Goal: Find specific page/section: Find specific page/section

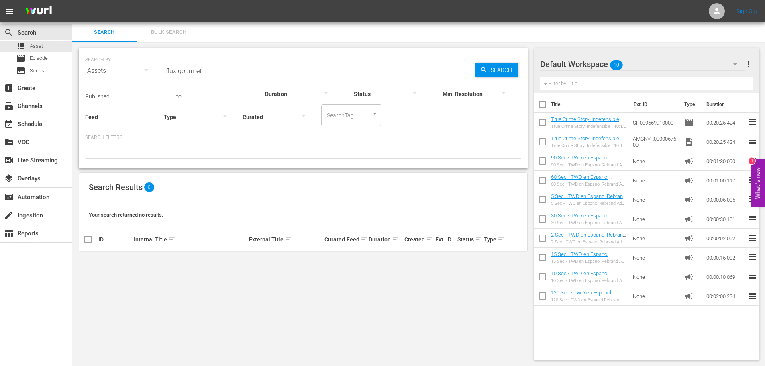
drag, startPoint x: 481, startPoint y: 62, endPoint x: 488, endPoint y: 66, distance: 8.6
click at [481, 62] on div "SEARCH BY Search By Assets Search ID, Title, Description, Keywords, or Category…" at bounding box center [303, 65] width 436 height 29
click at [480, 72] on icon "button" at bounding box center [483, 69] width 7 height 7
click at [55, 108] on div "subscriptions Channels" at bounding box center [36, 105] width 72 height 16
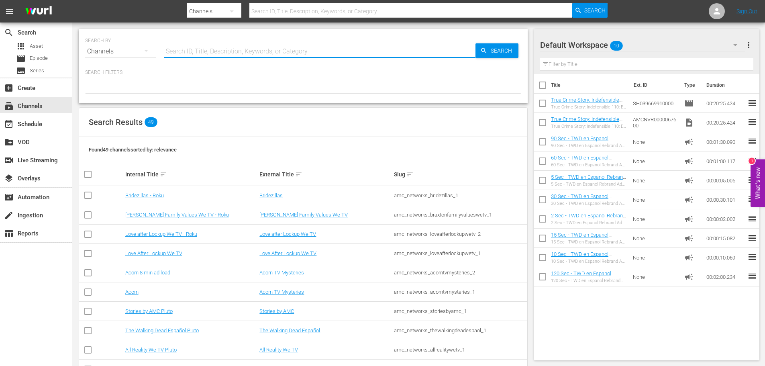
click at [224, 48] on input "text" at bounding box center [320, 51] width 312 height 19
type input "Sorairo Utility"
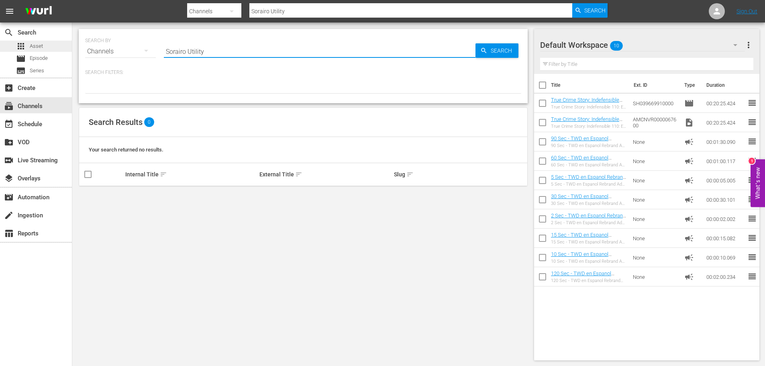
drag, startPoint x: 222, startPoint y: 49, endPoint x: 47, endPoint y: 42, distance: 175.6
click at [72, 0] on div "search Search apps Asset movie Episode subtitles Series add_box Create subscrip…" at bounding box center [418, 0] width 693 height 0
click at [35, 46] on span "Asset" at bounding box center [36, 46] width 13 height 8
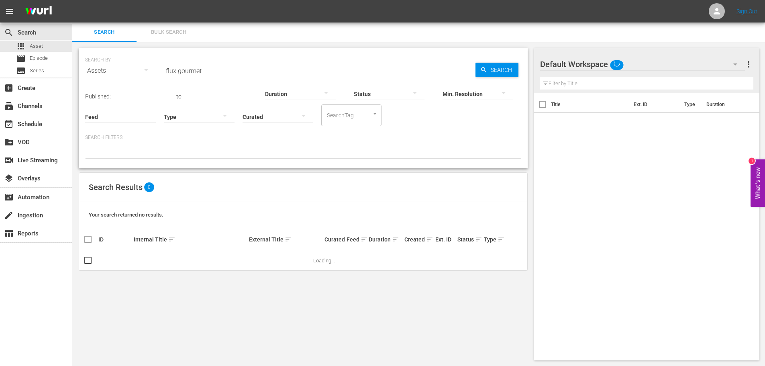
drag, startPoint x: 206, startPoint y: 48, endPoint x: 200, endPoint y: 65, distance: 17.4
click at [206, 50] on div "SEARCH BY Search By Assets Search ID, Title, Description, Keywords, or Category…" at bounding box center [303, 108] width 449 height 120
click at [198, 67] on input "text" at bounding box center [320, 70] width 312 height 19
drag, startPoint x: 220, startPoint y: 70, endPoint x: 54, endPoint y: 57, distance: 166.3
click at [72, 0] on div "search Search apps Asset movie Episode subtitles Series add_box Create subscrip…" at bounding box center [418, 0] width 693 height 0
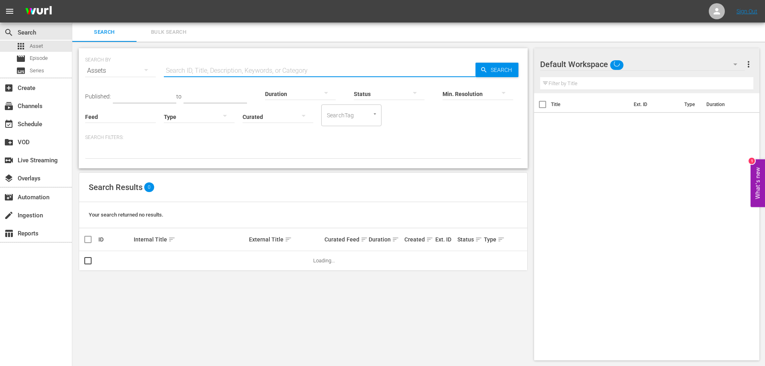
paste input "Sorairo Utility"
type input "Sorairo Utility"
click at [493, 73] on span "Search" at bounding box center [502, 70] width 31 height 14
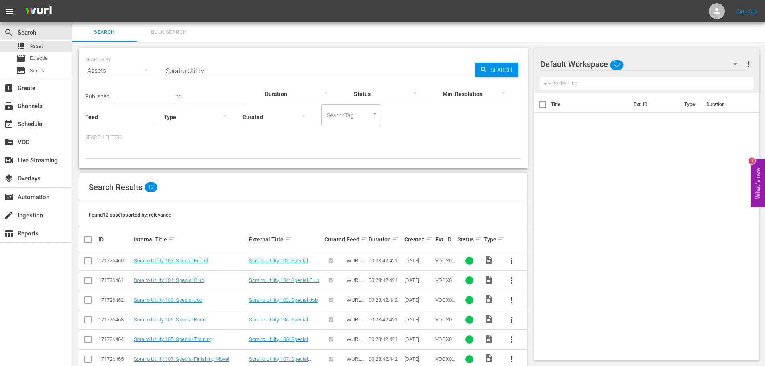
drag, startPoint x: 216, startPoint y: 70, endPoint x: 98, endPoint y: 55, distance: 119.4
click at [98, 55] on div "SEARCH BY Search By Assets Search ID, Title, Description, Keywords, or Category…" at bounding box center [303, 65] width 436 height 29
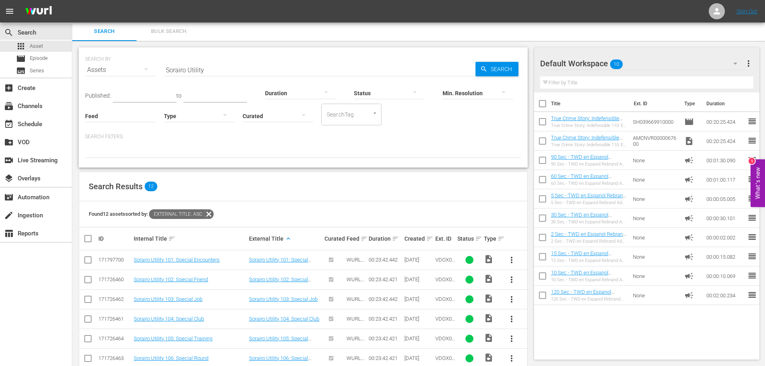
scroll to position [136, 0]
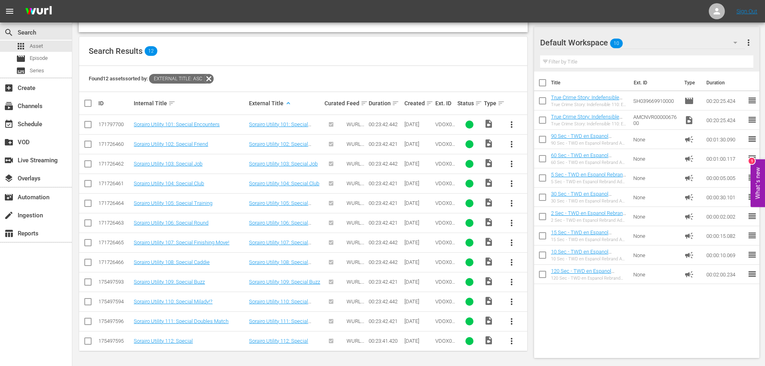
click at [203, 120] on td "Sorairo Utility 101: Special Encounters" at bounding box center [190, 125] width 115 height 20
click at [198, 126] on link "Sorairo Utility 101: Special Encounters" at bounding box center [177, 124] width 86 height 6
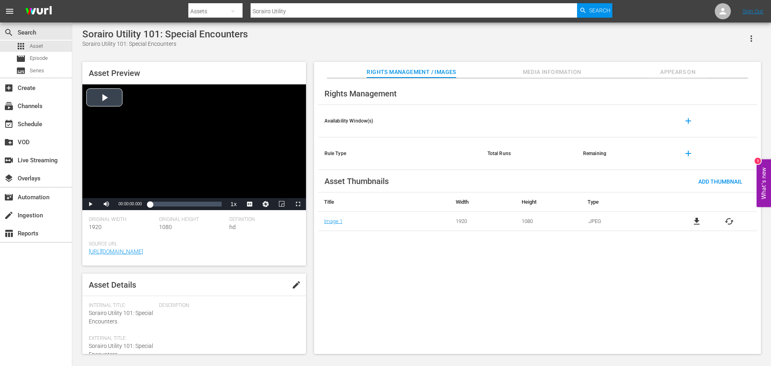
click at [245, 125] on div "Video Player" at bounding box center [194, 141] width 224 height 114
click at [252, 182] on span "Video Player" at bounding box center [253, 185] width 7 height 8
click at [177, 204] on div "Loaded : 2.52% 00:09:03.404 00:00:03.497" at bounding box center [185, 204] width 71 height 8
click at [186, 201] on div "00:11:59.212" at bounding box center [186, 204] width 0 height 8
click at [249, 179] on li "english" at bounding box center [250, 175] width 40 height 9
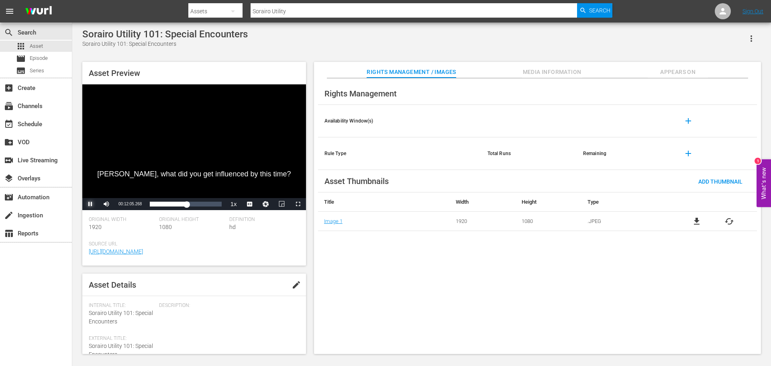
click at [90, 204] on span "Video Player" at bounding box center [90, 204] width 0 height 0
click at [50, 43] on div "apps Asset" at bounding box center [36, 46] width 72 height 11
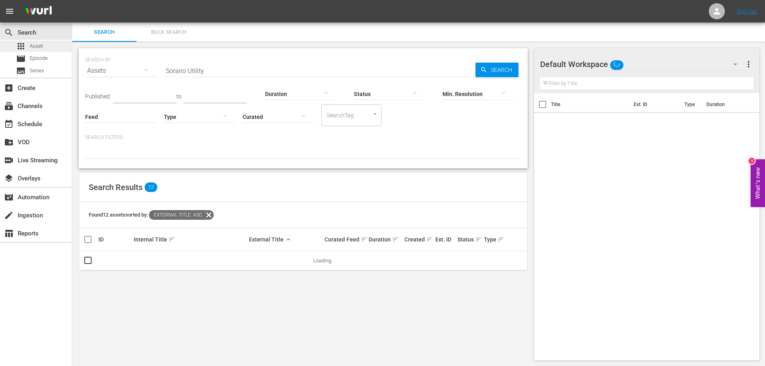
drag, startPoint x: 216, startPoint y: 70, endPoint x: 67, endPoint y: 45, distance: 151.4
click at [72, 0] on div "search Search apps Asset movie Episode subtitles Series add_box Create subscrip…" at bounding box center [418, 0] width 693 height 0
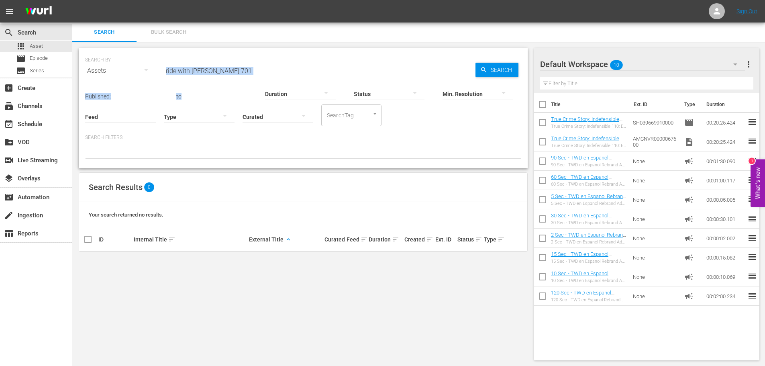
drag, startPoint x: 269, startPoint y: 74, endPoint x: 150, endPoint y: 56, distance: 120.6
click at [149, 56] on div "SEARCH BY Search By Assets Search ID, Title, Description, Keywords, or Category…" at bounding box center [303, 108] width 449 height 120
click at [214, 74] on input "ride with [PERSON_NAME] 701" at bounding box center [320, 70] width 312 height 19
drag, startPoint x: 252, startPoint y: 72, endPoint x: 126, endPoint y: 49, distance: 128.1
click at [126, 49] on div "SEARCH BY Search By Assets Search ID, Title, Description, Keywords, or Category…" at bounding box center [303, 108] width 449 height 120
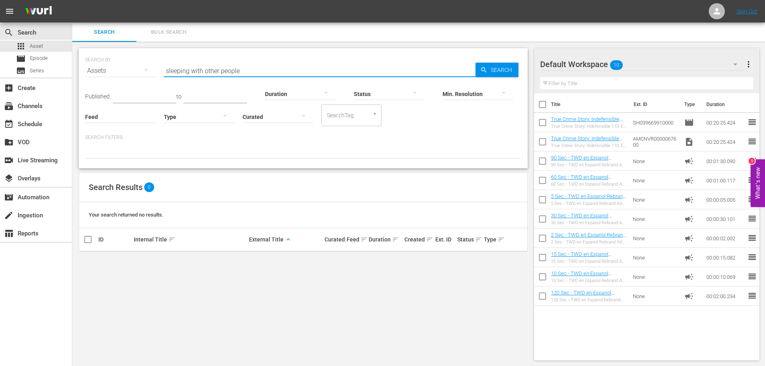
type input "sleeping with other people"
